Goal: Task Accomplishment & Management: Manage account settings

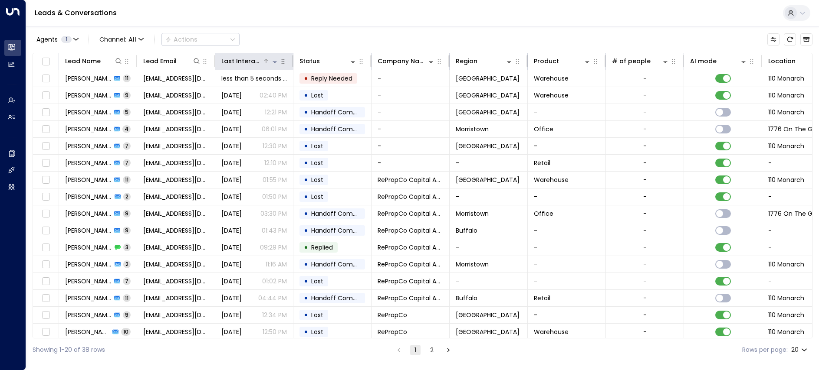
click at [245, 61] on div "Last Interacted" at bounding box center [241, 61] width 41 height 10
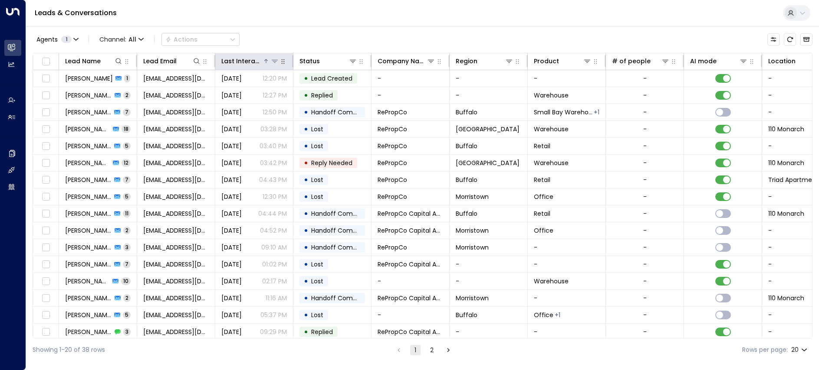
click at [245, 61] on div "Last Interacted" at bounding box center [241, 61] width 41 height 10
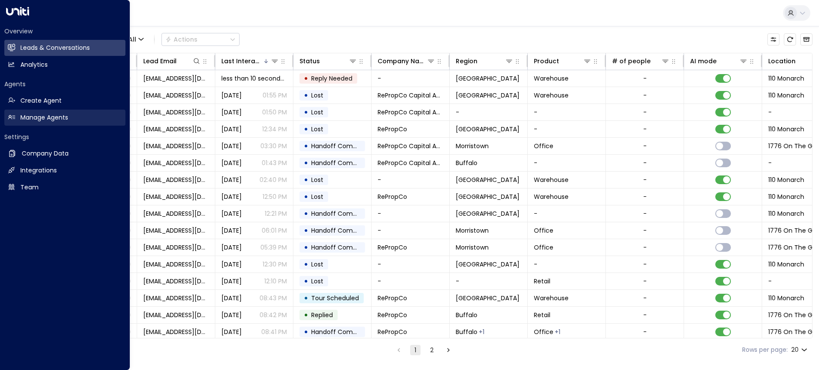
click at [50, 117] on h2 "Manage Agents" at bounding box center [44, 117] width 48 height 9
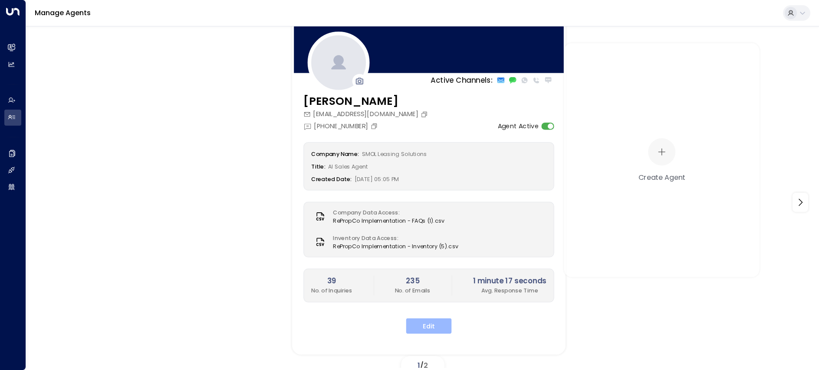
click at [439, 324] on button "Edit" at bounding box center [429, 327] width 46 height 16
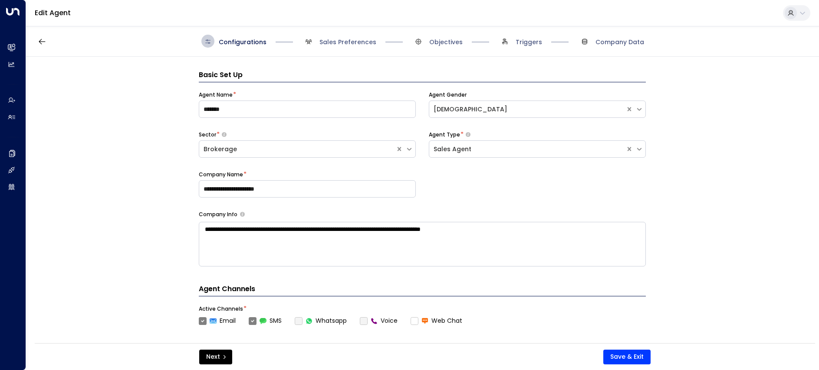
scroll to position [13, 0]
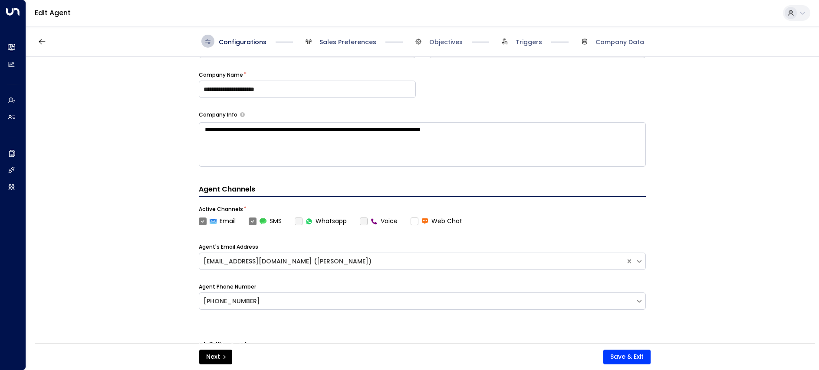
click at [338, 41] on span "Sales Preferences" at bounding box center [347, 42] width 57 height 9
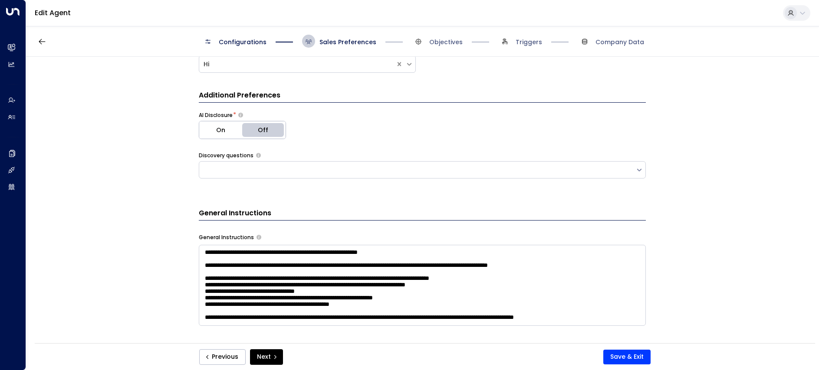
scroll to position [187, 0]
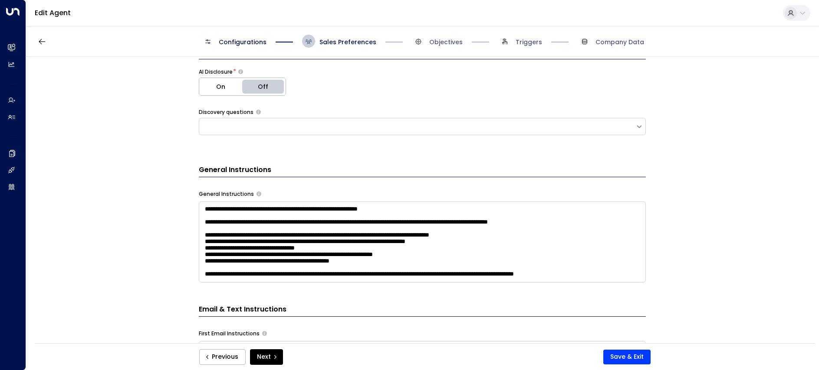
click at [338, 129] on div at bounding box center [417, 126] width 432 height 11
click at [95, 150] on div "**********" at bounding box center [422, 203] width 792 height 292
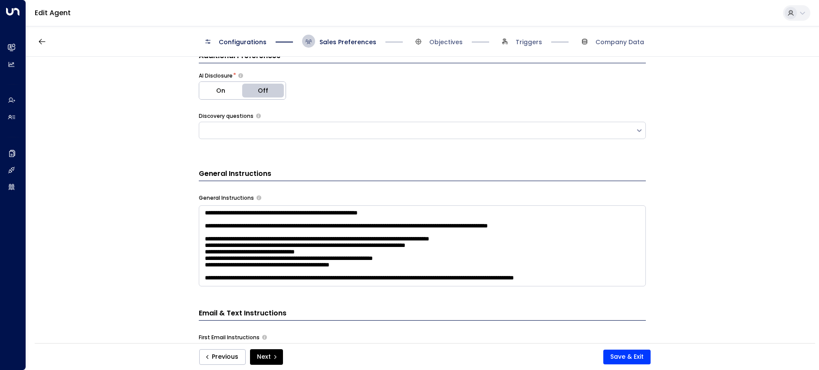
scroll to position [0, 0]
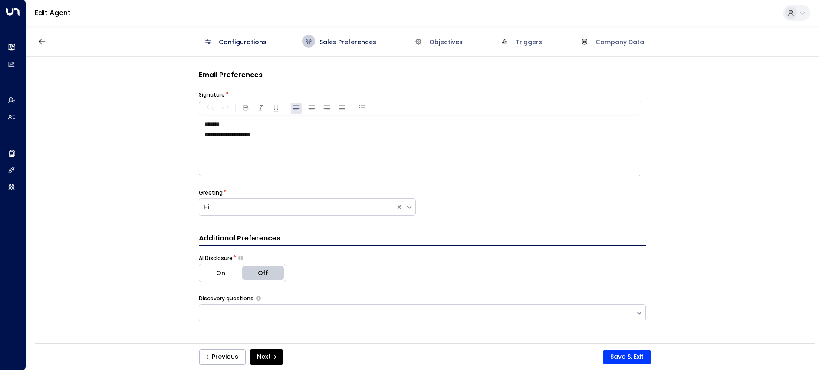
click at [445, 46] on span "Objectives" at bounding box center [445, 42] width 33 height 9
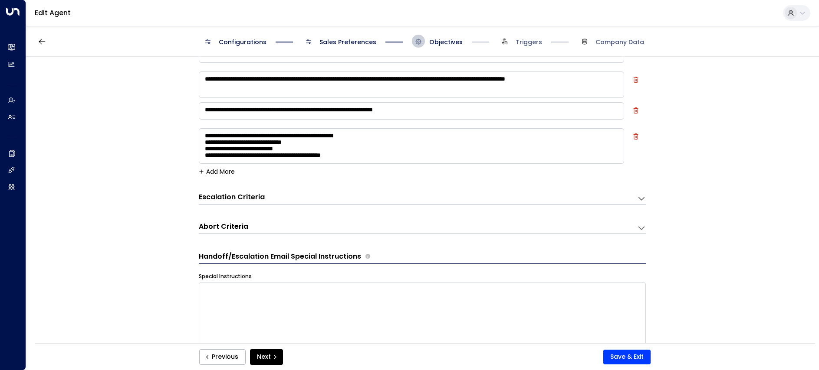
scroll to position [87, 0]
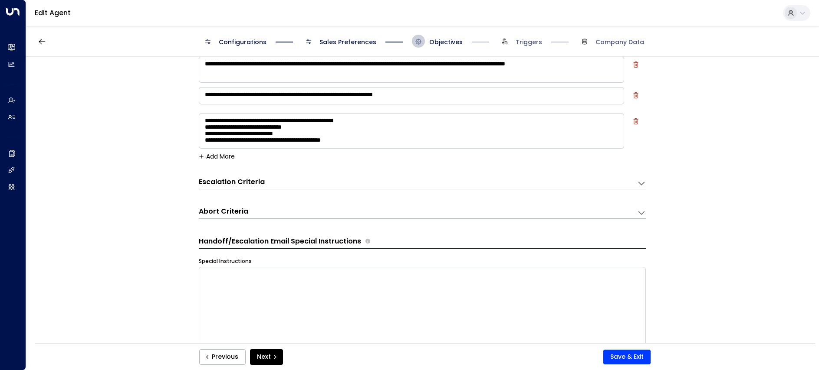
click at [353, 177] on div "**********" at bounding box center [422, 181] width 447 height 16
click at [347, 182] on div "Escalation Criteria Reset" at bounding box center [413, 182] width 429 height 10
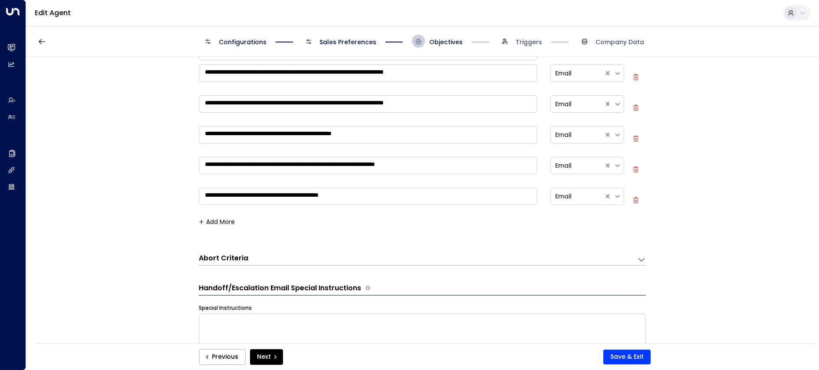
scroll to position [434, 0]
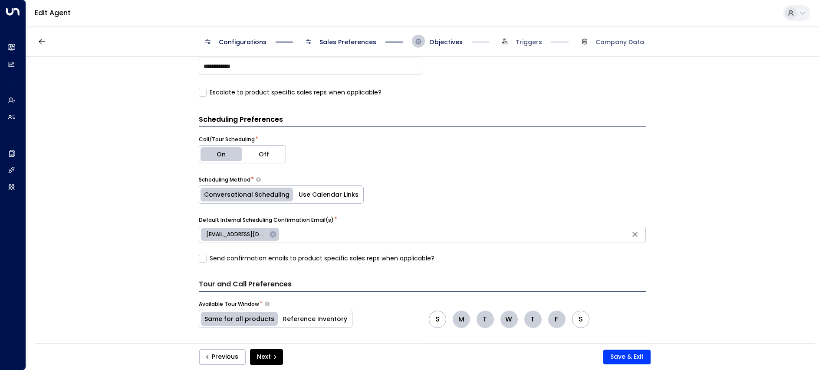
scroll to position [868, 0]
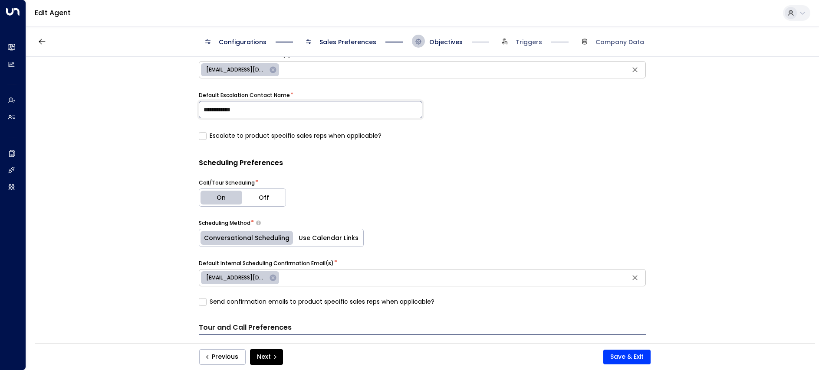
click at [204, 111] on input "**********" at bounding box center [310, 109] width 223 height 17
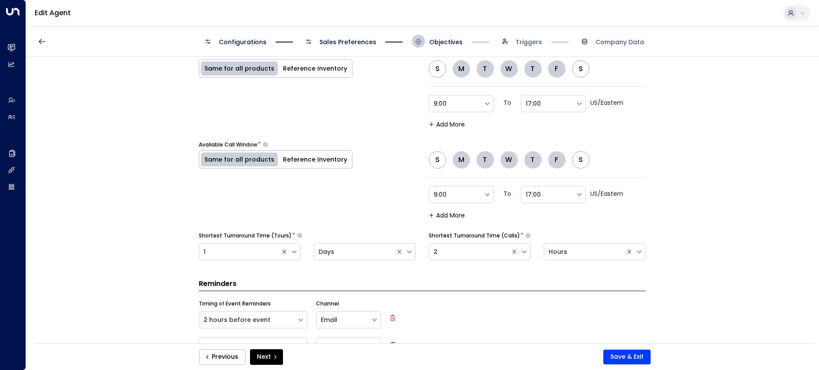
scroll to position [1205, 0]
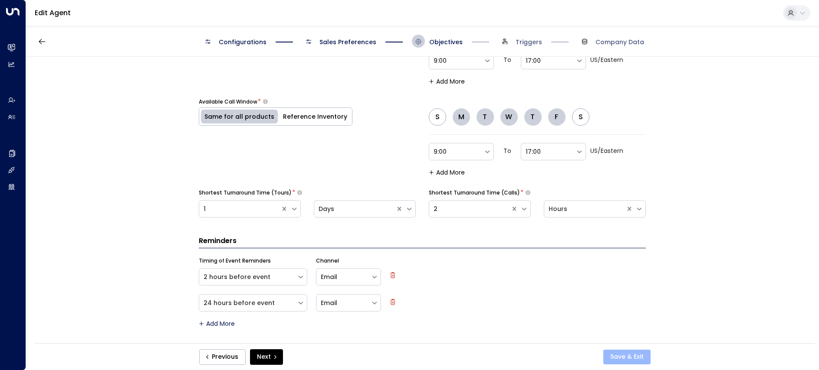
type input "**********"
click at [627, 356] on button "Save & Exit" at bounding box center [626, 357] width 47 height 15
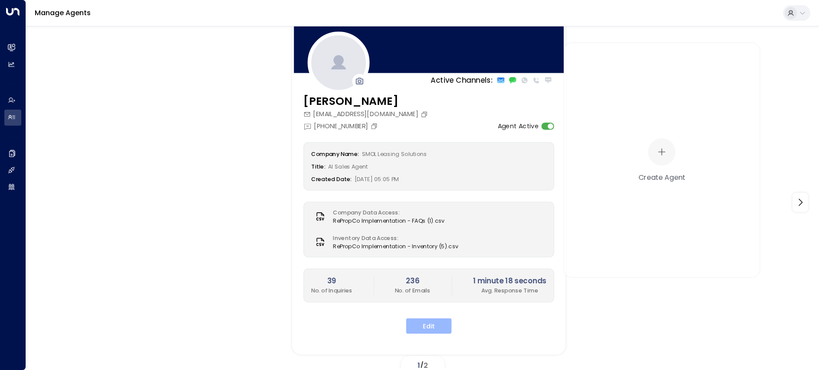
click at [431, 325] on button "Edit" at bounding box center [429, 327] width 46 height 16
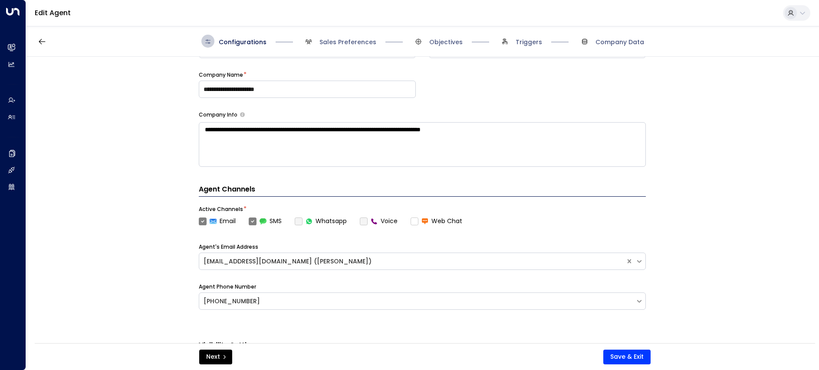
click at [514, 40] on span "Triggers" at bounding box center [520, 41] width 44 height 13
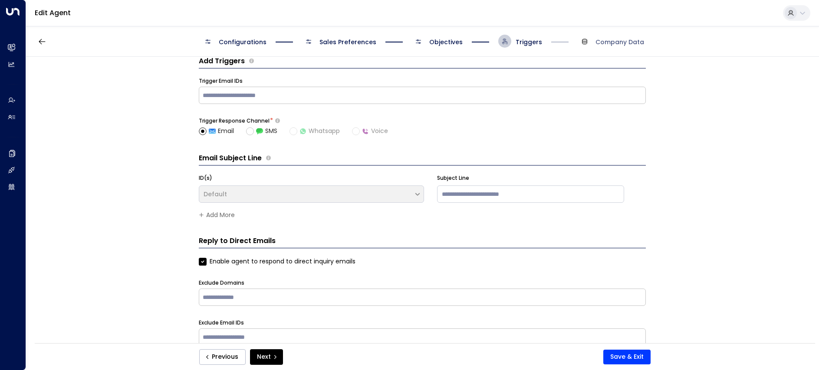
scroll to position [13, 0]
click at [522, 40] on span "Triggers" at bounding box center [528, 42] width 26 height 9
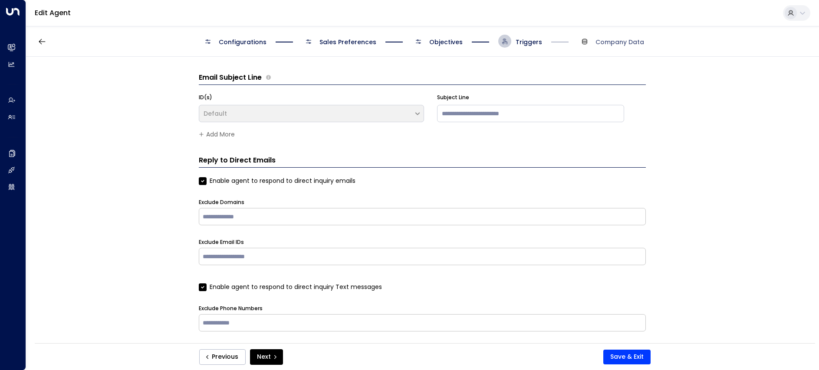
scroll to position [99, 0]
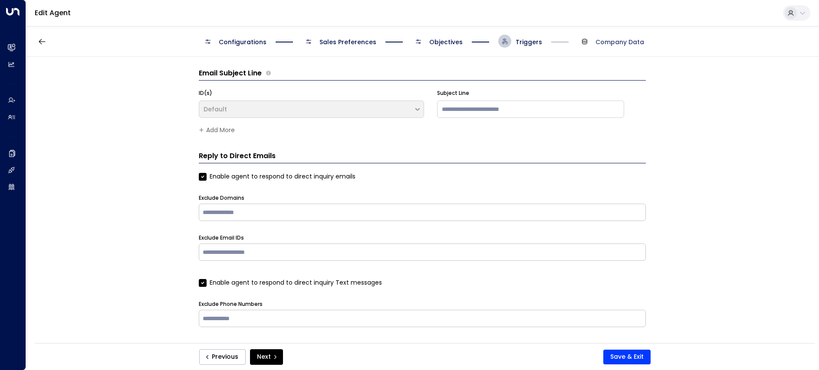
click at [607, 45] on span "Company Data" at bounding box center [619, 42] width 49 height 9
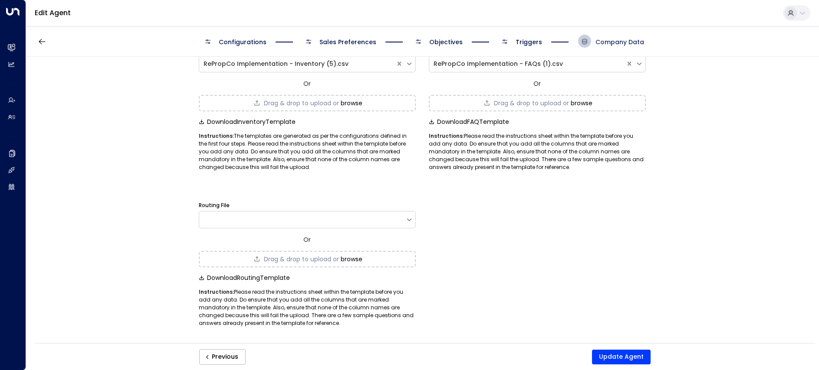
click at [610, 41] on span "Company Data" at bounding box center [619, 42] width 49 height 9
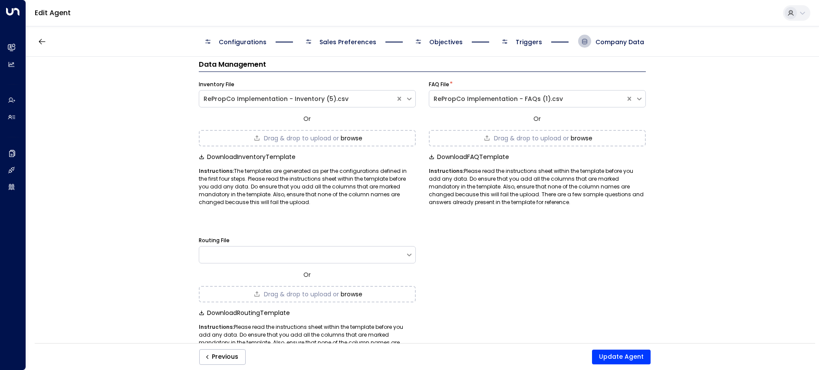
scroll to position [0, 0]
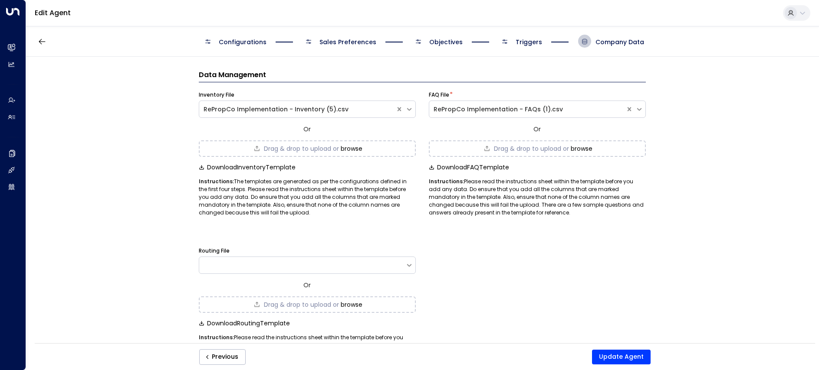
click at [437, 45] on span "Objectives" at bounding box center [445, 42] width 33 height 9
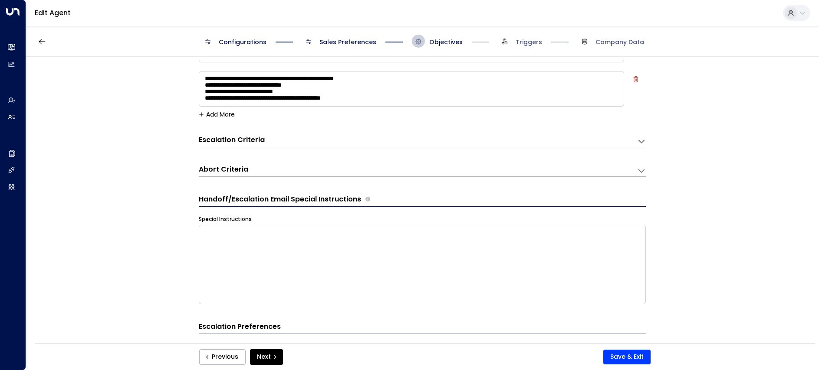
scroll to position [130, 0]
click at [219, 167] on h3 "Abort Criteria" at bounding box center [223, 169] width 49 height 10
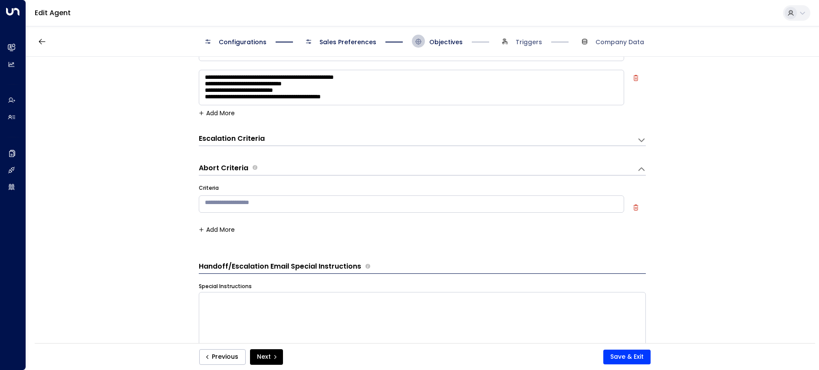
click at [231, 167] on h3 "Abort Criteria" at bounding box center [223, 169] width 49 height 10
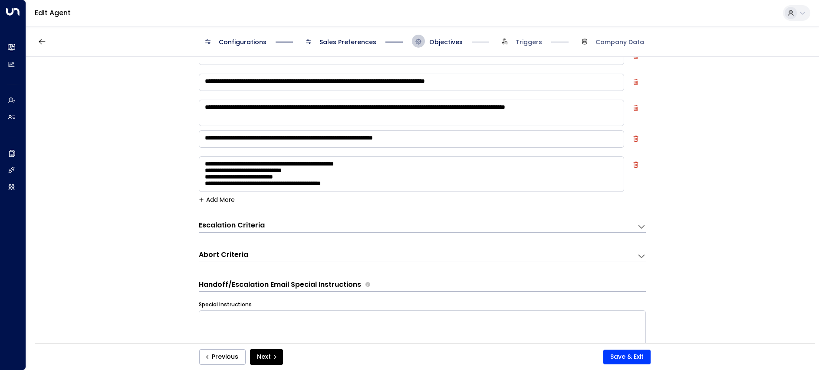
scroll to position [0, 0]
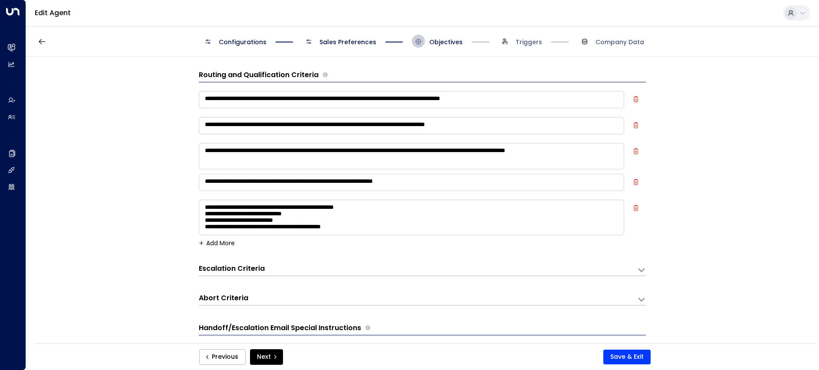
click at [356, 44] on span "Sales Preferences" at bounding box center [347, 42] width 57 height 9
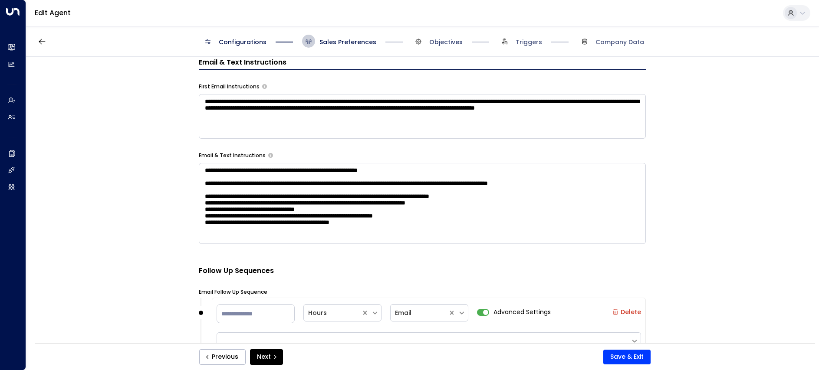
click at [443, 40] on span "Objectives" at bounding box center [445, 42] width 33 height 9
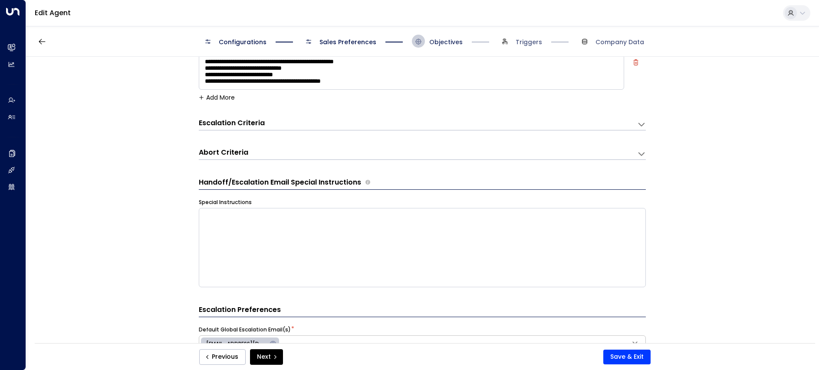
click at [442, 40] on span "Objectives" at bounding box center [445, 42] width 33 height 9
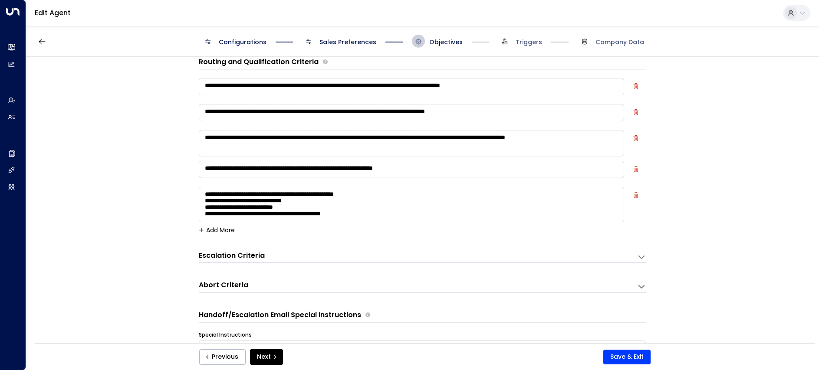
click at [266, 249] on div "**********" at bounding box center [422, 255] width 447 height 16
click at [262, 255] on div "Escalation Criteria" at bounding box center [234, 256] width 70 height 10
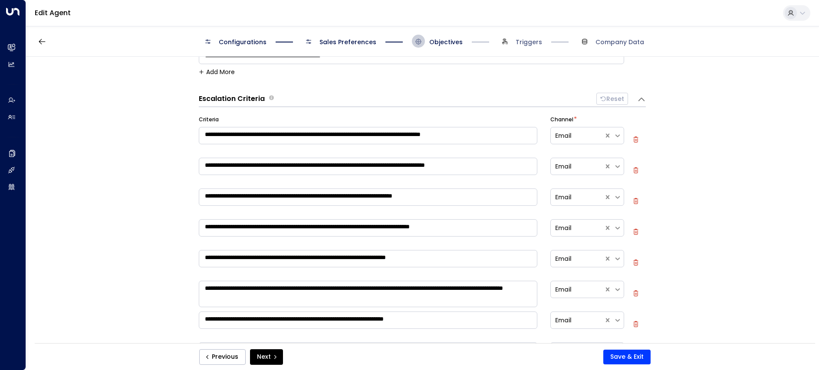
scroll to position [187, 0]
